Goal: Task Accomplishment & Management: Use online tool/utility

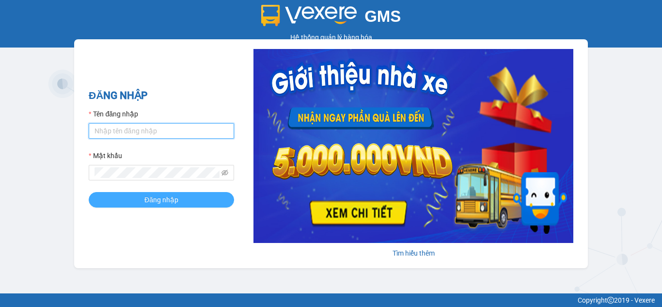
type input "nhaxe.haicuong"
click at [139, 194] on button "Đăng nhập" at bounding box center [161, 200] width 145 height 16
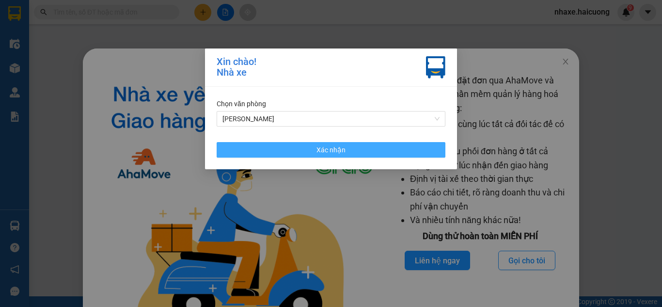
click at [346, 145] on button "Xác nhận" at bounding box center [331, 150] width 229 height 16
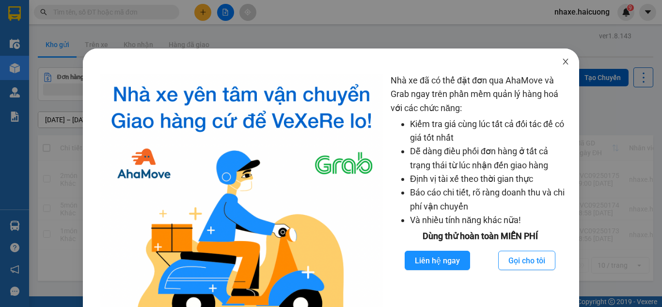
click at [562, 64] on icon "close" at bounding box center [566, 62] width 8 height 8
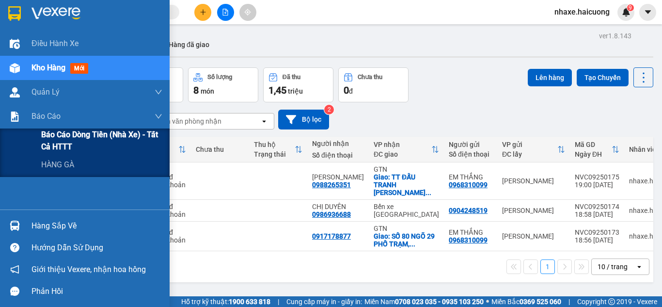
click at [79, 144] on span "Báo cáo dòng tiền (nhà xe) - tất cả HTTT" at bounding box center [101, 140] width 121 height 24
